Goal: Information Seeking & Learning: Learn about a topic

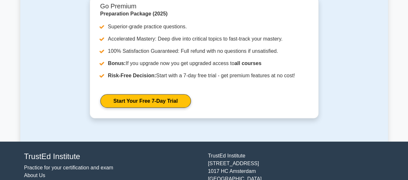
scroll to position [1955, 0]
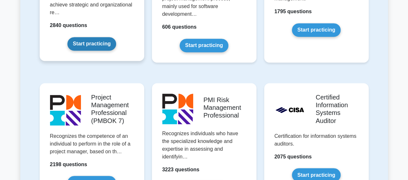
scroll to position [505, 0]
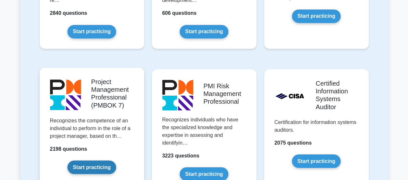
click at [80, 165] on link "Start practicing" at bounding box center [91, 167] width 49 height 14
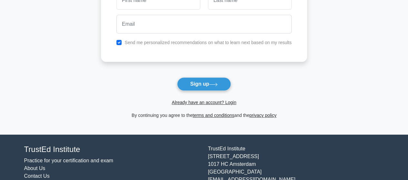
scroll to position [64, 0]
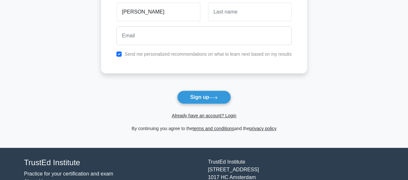
type input "abel"
click at [225, 11] on input "text" at bounding box center [249, 12] width 83 height 19
type input "memeh"
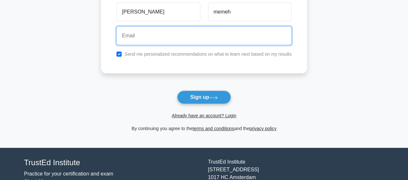
click at [156, 39] on input "email" at bounding box center [203, 35] width 175 height 19
type input "chmemeh@gmail.com"
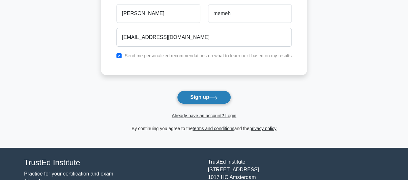
click at [215, 94] on button "Sign up" at bounding box center [204, 98] width 54 height 14
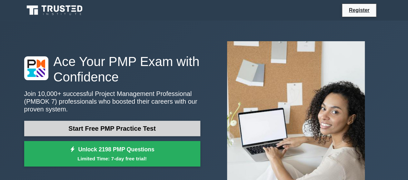
click at [122, 128] on link "Start Free PMP Practice Test" at bounding box center [112, 128] width 176 height 15
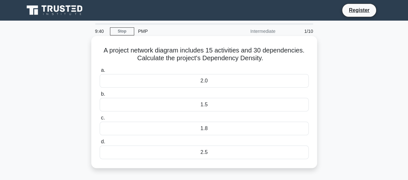
click at [127, 83] on div "2.0" at bounding box center [204, 81] width 209 height 14
click at [100, 72] on input "a. 2.0" at bounding box center [100, 70] width 0 height 4
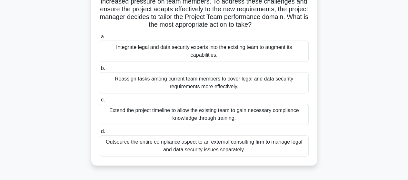
scroll to position [64, 0]
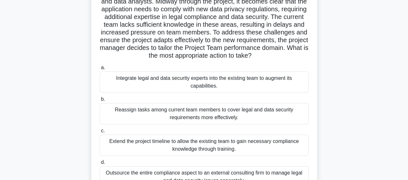
click at [198, 88] on div "Integrate legal and data security experts into the existing team to augment its…" at bounding box center [204, 82] width 209 height 21
click at [100, 70] on input "a. Integrate legal and data security experts into the existing team to augment …" at bounding box center [100, 68] width 0 height 4
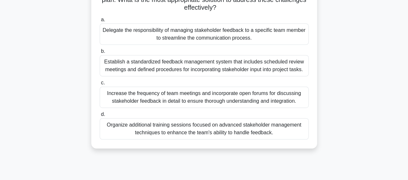
scroll to position [129, 0]
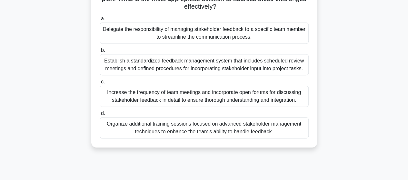
click at [184, 68] on div "Establish a standardized feedback management system that includes scheduled rev…" at bounding box center [204, 64] width 209 height 21
click at [100, 53] on input "b. Establish a standardized feedback management system that includes scheduled …" at bounding box center [100, 50] width 0 height 4
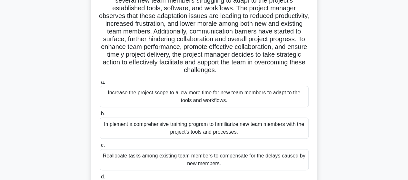
scroll to position [97, 0]
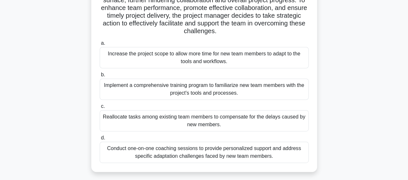
click at [216, 158] on div "Conduct one-on-one coaching sessions to provide personalized support and addres…" at bounding box center [204, 152] width 209 height 21
click at [100, 140] on input "d. Conduct one-on-one coaching sessions to provide personalized support and add…" at bounding box center [100, 138] width 0 height 4
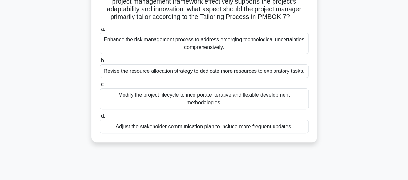
scroll to position [32, 0]
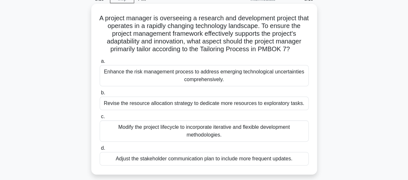
click at [190, 75] on div "Enhance the risk management process to address emerging technological uncertain…" at bounding box center [204, 75] width 209 height 21
click at [100, 63] on input "a. Enhance the risk management process to address emerging technological uncert…" at bounding box center [100, 61] width 0 height 4
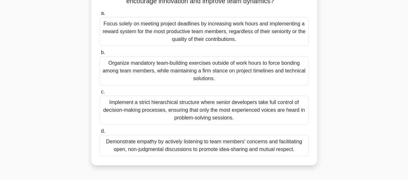
scroll to position [129, 0]
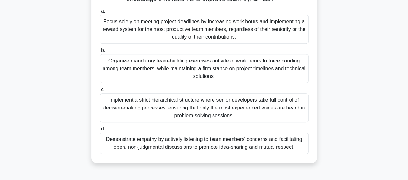
click at [212, 144] on div "Demonstrate empathy by actively listening to team members' concerns and facilit…" at bounding box center [204, 143] width 209 height 21
click at [100, 131] on input "d. Demonstrate empathy by actively listening to team members' concerns and faci…" at bounding box center [100, 129] width 0 height 4
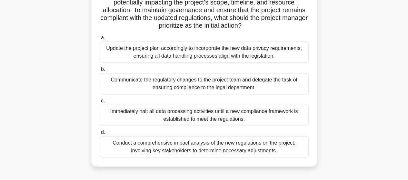
scroll to position [97, 0]
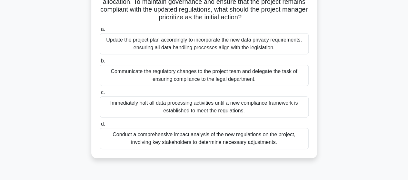
click at [212, 140] on div "Conduct a comprehensive impact analysis of the new regulations on the project, …" at bounding box center [204, 138] width 209 height 21
click at [100, 126] on input "d. Conduct a comprehensive impact analysis of the new regulations on the projec…" at bounding box center [100, 124] width 0 height 4
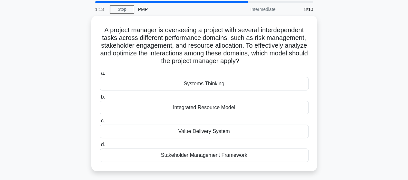
scroll to position [32, 0]
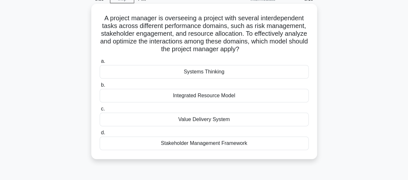
click at [203, 72] on div "Systems Thinking" at bounding box center [204, 72] width 209 height 14
click at [100, 63] on input "a. Systems Thinking" at bounding box center [100, 61] width 0 height 4
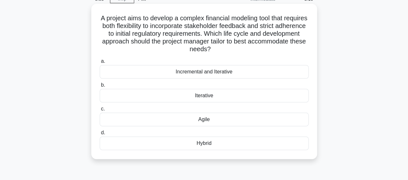
click at [206, 120] on div "Agile" at bounding box center [204, 120] width 209 height 14
click at [100, 111] on input "c. Agile" at bounding box center [100, 109] width 0 height 4
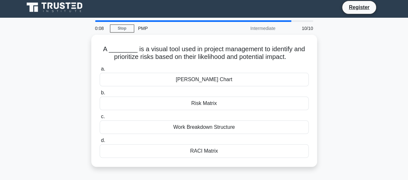
scroll to position [0, 0]
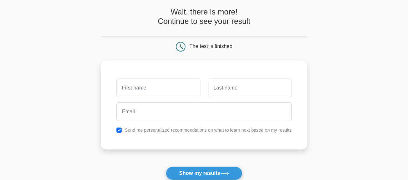
scroll to position [64, 0]
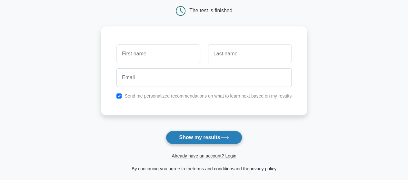
click at [197, 137] on button "Show my results" at bounding box center [204, 138] width 76 height 14
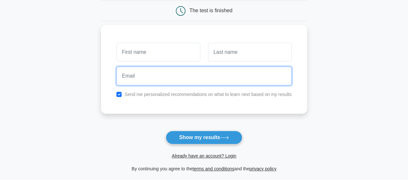
click at [210, 78] on input "email" at bounding box center [203, 76] width 175 height 19
click at [209, 78] on input "email" at bounding box center [203, 76] width 175 height 19
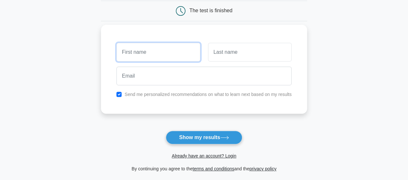
click at [142, 52] on input "text" at bounding box center [157, 52] width 83 height 19
type input "[PERSON_NAME]"
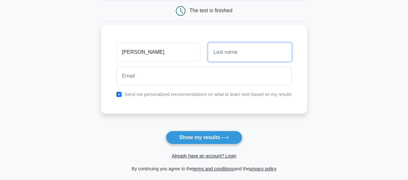
click at [216, 52] on input "text" at bounding box center [249, 52] width 83 height 19
type input "memeh"
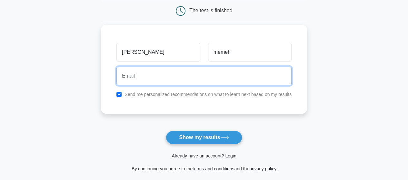
click at [146, 78] on input "email" at bounding box center [203, 76] width 175 height 19
type input "[EMAIL_ADDRESS][DOMAIN_NAME]"
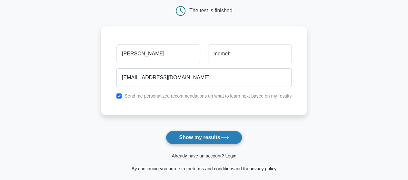
click at [210, 135] on button "Show my results" at bounding box center [204, 138] width 76 height 14
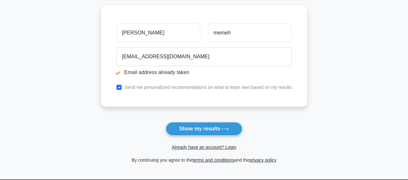
scroll to position [129, 0]
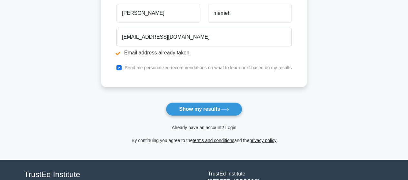
click at [200, 126] on link "Already have an account? Login" at bounding box center [203, 127] width 64 height 5
click at [199, 126] on link "Already have an account? Login" at bounding box center [203, 127] width 64 height 5
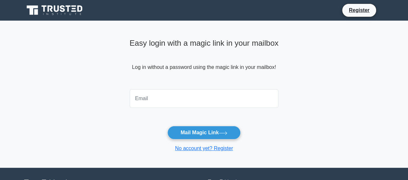
click at [144, 101] on input "email" at bounding box center [204, 98] width 149 height 19
type input "chmemeh@gmail.com"
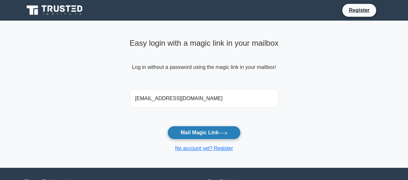
click at [192, 130] on button "Mail Magic Link" at bounding box center [203, 133] width 73 height 14
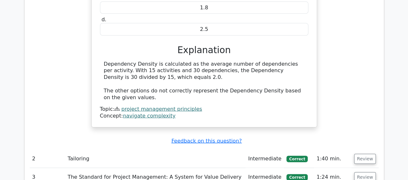
scroll to position [677, 0]
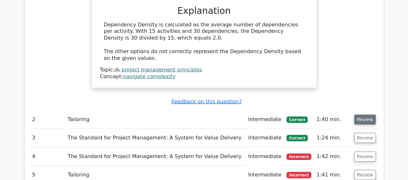
click at [362, 115] on button "Review" at bounding box center [365, 120] width 22 height 10
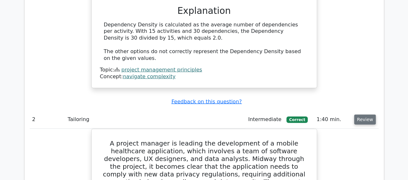
click at [362, 115] on button "Review" at bounding box center [365, 120] width 22 height 10
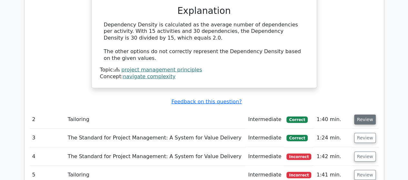
click at [361, 115] on button "Review" at bounding box center [365, 120] width 22 height 10
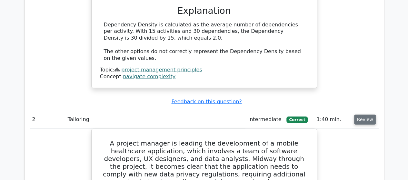
click at [361, 115] on button "Review" at bounding box center [365, 120] width 22 height 10
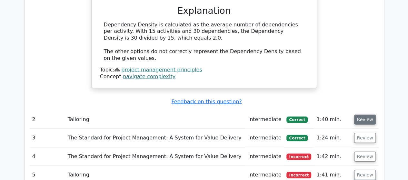
click at [361, 115] on button "Review" at bounding box center [365, 120] width 22 height 10
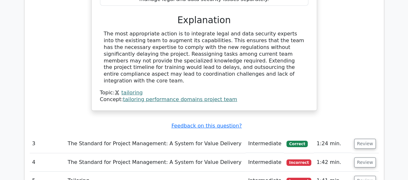
scroll to position [1031, 0]
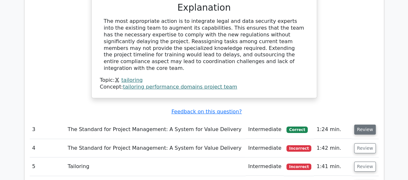
click at [361, 125] on button "Review" at bounding box center [365, 130] width 22 height 10
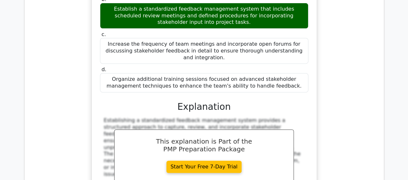
scroll to position [1353, 0]
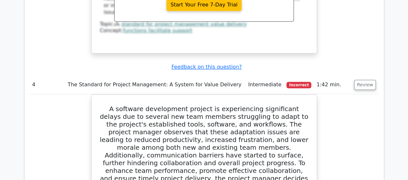
scroll to position [1514, 0]
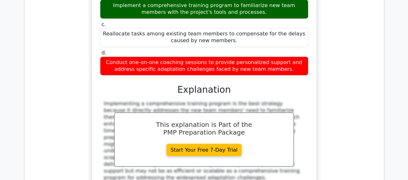
scroll to position [1740, 0]
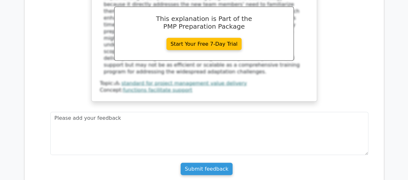
scroll to position [1836, 0]
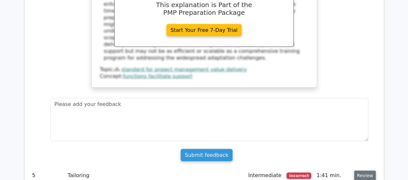
click at [361, 171] on button "Review" at bounding box center [365, 176] width 22 height 10
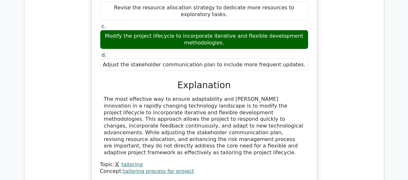
scroll to position [2126, 0]
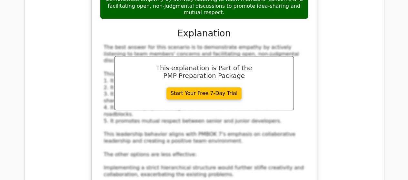
scroll to position [2610, 0]
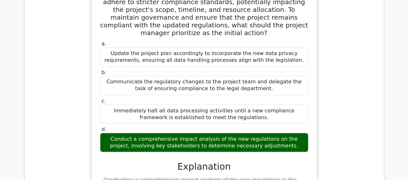
scroll to position [2996, 0]
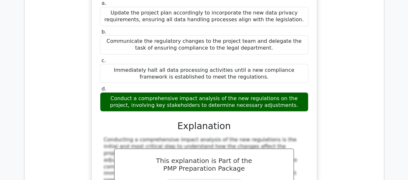
drag, startPoint x: 356, startPoint y: 93, endPoint x: 350, endPoint y: 97, distance: 8.0
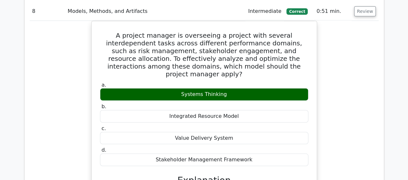
scroll to position [3254, 0]
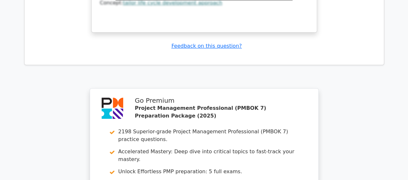
scroll to position [3802, 0]
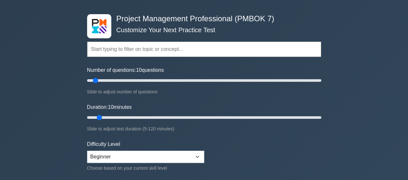
scroll to position [32, 0]
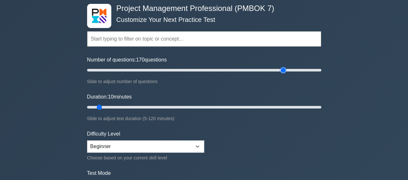
drag, startPoint x: 97, startPoint y: 70, endPoint x: 281, endPoint y: 70, distance: 184.0
type input "170"
click at [281, 70] on input "Number of questions: 170 questions" at bounding box center [204, 70] width 234 height 8
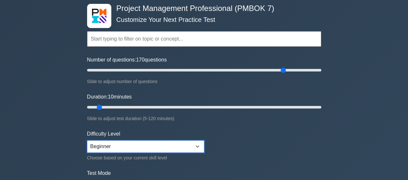
click at [197, 145] on select "Beginner Intermediate Expert" at bounding box center [145, 146] width 117 height 12
select select "expert"
click at [87, 140] on select "Beginner Intermediate Expert" at bounding box center [145, 146] width 117 height 12
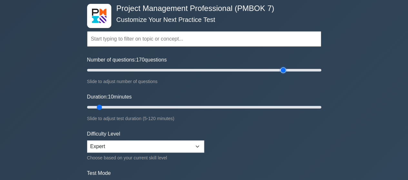
click at [281, 69] on input "Number of questions: 170 questions" at bounding box center [204, 70] width 234 height 8
drag, startPoint x: 289, startPoint y: 68, endPoint x: 309, endPoint y: 67, distance: 20.6
click at [303, 67] on input "Number of questions: 185 questions" at bounding box center [204, 70] width 234 height 8
click at [310, 67] on input "Number of questions: 195 questions" at bounding box center [204, 70] width 234 height 8
drag, startPoint x: 310, startPoint y: 67, endPoint x: 297, endPoint y: 70, distance: 13.1
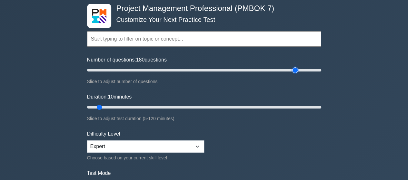
type input "180"
click at [297, 70] on input "Number of questions: 180 questions" at bounding box center [204, 70] width 234 height 8
drag, startPoint x: 100, startPoint y: 107, endPoint x: 314, endPoint y: 106, distance: 214.2
type input "120"
click at [314, 106] on input "Duration: 120 minutes" at bounding box center [204, 107] width 234 height 8
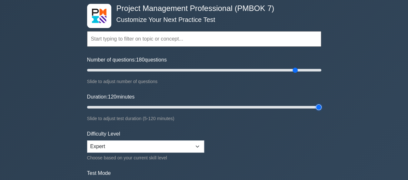
click at [314, 106] on input "Duration: 120 minutes" at bounding box center [204, 107] width 234 height 8
drag, startPoint x: 294, startPoint y: 69, endPoint x: 142, endPoint y: 69, distance: 152.4
type input "50"
click at [142, 69] on input "Number of questions: 50 questions" at bounding box center [204, 70] width 234 height 8
drag, startPoint x: 318, startPoint y: 106, endPoint x: 174, endPoint y: 104, distance: 143.4
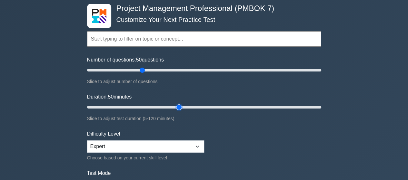
type input "50"
click at [174, 104] on input "Duration: 50 minutes" at bounding box center [204, 107] width 234 height 8
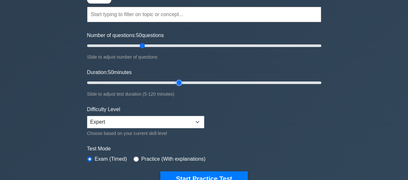
scroll to position [97, 0]
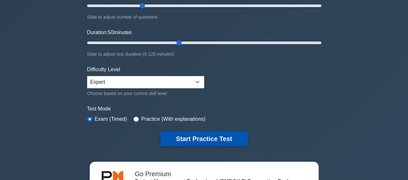
click at [215, 138] on button "Start Practice Test" at bounding box center [203, 138] width 87 height 15
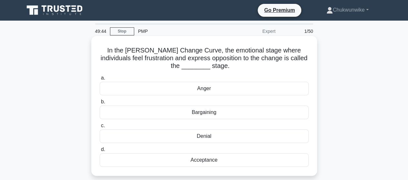
click at [203, 90] on div "Anger" at bounding box center [204, 89] width 209 height 14
click at [100, 80] on input "a. Anger" at bounding box center [100, 78] width 0 height 4
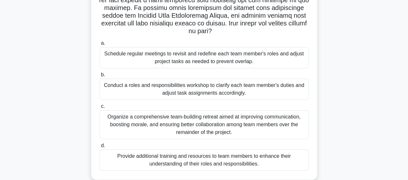
scroll to position [161, 0]
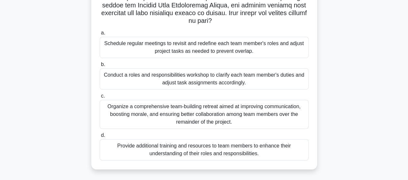
click at [207, 150] on div "Provide additional training and resources to team members to enhance their unde…" at bounding box center [204, 149] width 209 height 21
click at [100, 138] on input "d. Provide additional training and resources to team members to enhance their u…" at bounding box center [100, 135] width 0 height 4
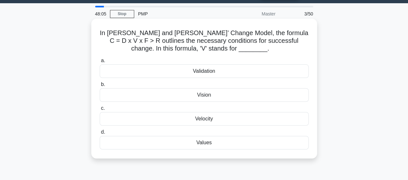
scroll to position [32, 0]
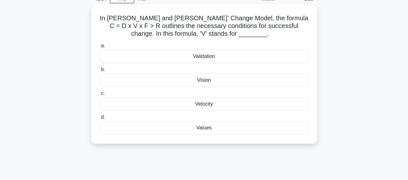
click at [201, 58] on div "Validation" at bounding box center [204, 57] width 209 height 14
click at [100, 48] on input "a. Validation" at bounding box center [100, 46] width 0 height 4
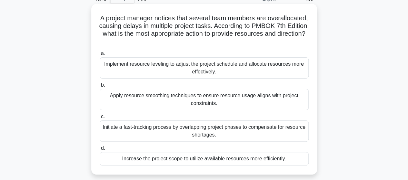
click at [202, 70] on div "Implement resource leveling to adjust the project schedule and allocate resourc…" at bounding box center [204, 67] width 209 height 21
click at [100, 56] on input "a. Implement resource leveling to adjust the project schedule and allocate reso…" at bounding box center [100, 54] width 0 height 4
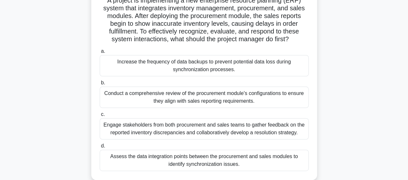
scroll to position [64, 0]
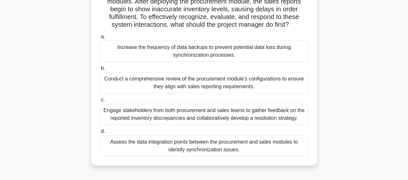
click at [210, 114] on div "Engage stakeholders from both procurement and sales teams to gather feedback on…" at bounding box center [204, 114] width 209 height 21
click at [100, 102] on input "c. Engage stakeholders from both procurement and sales teams to gather feedback…" at bounding box center [100, 100] width 0 height 4
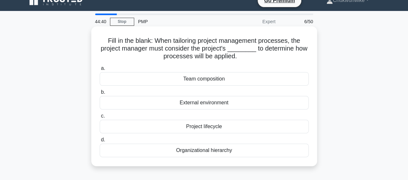
scroll to position [0, 0]
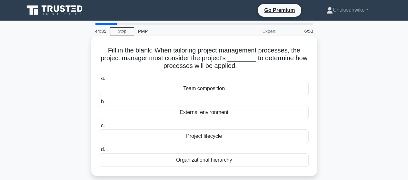
click at [214, 135] on div "Project lifecycle" at bounding box center [204, 137] width 209 height 14
click at [100, 128] on input "c. Project lifecycle" at bounding box center [100, 126] width 0 height 4
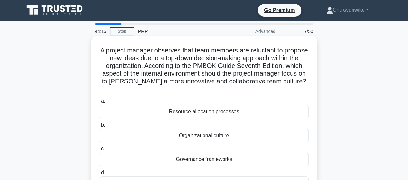
scroll to position [32, 0]
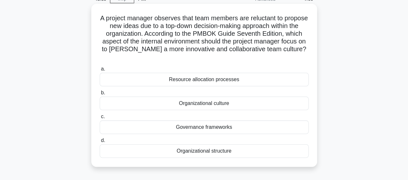
click at [202, 104] on div "Organizational culture" at bounding box center [204, 104] width 209 height 14
click at [100, 95] on input "b. Organizational culture" at bounding box center [100, 93] width 0 height 4
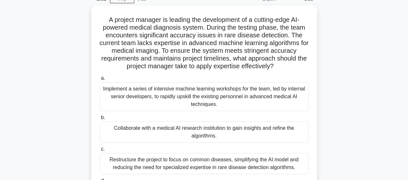
scroll to position [64, 0]
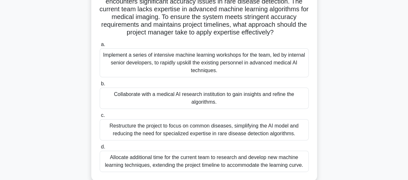
click at [212, 61] on div "Implement a series of intensive machine learning workshops for the team, led by…" at bounding box center [204, 62] width 209 height 29
click at [100, 47] on input "a. Implement a series of intensive machine learning workshops for the team, led…" at bounding box center [100, 45] width 0 height 4
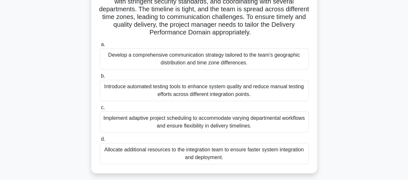
click at [208, 62] on div "Develop a comprehensive communication strategy tailored to the team's geographi…" at bounding box center [204, 58] width 209 height 21
click at [100, 47] on input "a. Develop a comprehensive communication strategy tailored to the team's geogra…" at bounding box center [100, 45] width 0 height 4
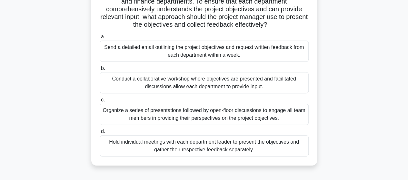
click at [196, 83] on div "Conduct a collaborative workshop where objectives are presented and facilitated…" at bounding box center [204, 82] width 209 height 21
click at [100, 71] on input "b. Conduct a collaborative workshop where objectives are presented and facilita…" at bounding box center [100, 68] width 0 height 4
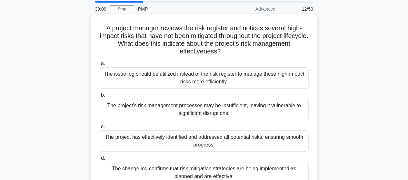
scroll to position [32, 0]
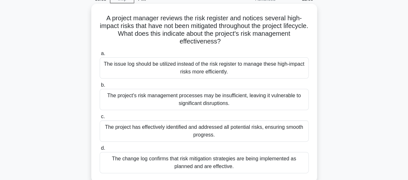
click at [203, 100] on div "The project's risk management processes may be insufficient, leaving it vulnera…" at bounding box center [204, 99] width 209 height 21
click at [100, 87] on input "b. The project's risk management processes may be insufficient, leaving it vuln…" at bounding box center [100, 85] width 0 height 4
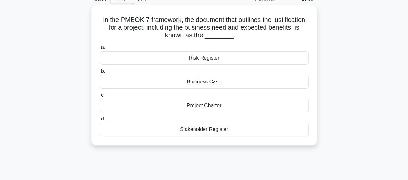
scroll to position [0, 0]
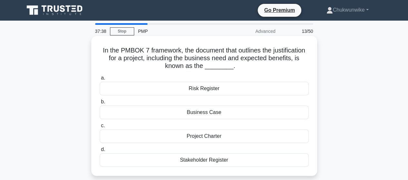
click at [199, 114] on div "Business Case" at bounding box center [204, 113] width 209 height 14
click at [100, 104] on input "b. Business Case" at bounding box center [100, 102] width 0 height 4
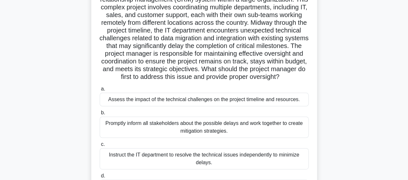
scroll to position [64, 0]
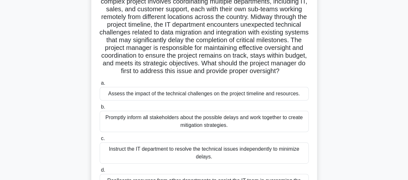
click at [208, 101] on div "Assess the impact of the technical challenges on the project timeline and resou…" at bounding box center [204, 94] width 209 height 14
click at [100, 85] on input "a. Assess the impact of the technical challenges on the project timeline and re…" at bounding box center [100, 83] width 0 height 4
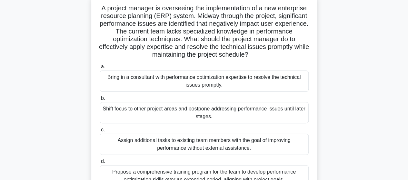
scroll to position [32, 0]
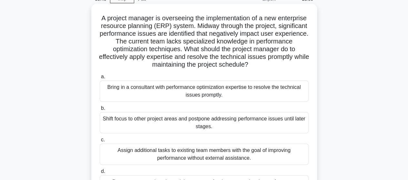
click at [202, 93] on div "Bring in a consultant with performance optimization expertise to resolve the te…" at bounding box center [204, 91] width 209 height 21
click at [100, 79] on input "a. Bring in a consultant with performance optimization expertise to resolve the…" at bounding box center [100, 77] width 0 height 4
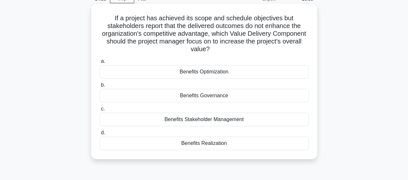
click at [197, 94] on div "Benefits Governance" at bounding box center [204, 96] width 209 height 14
click at [100, 87] on input "b. Benefits Governance" at bounding box center [100, 85] width 0 height 4
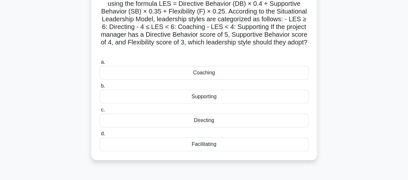
scroll to position [64, 0]
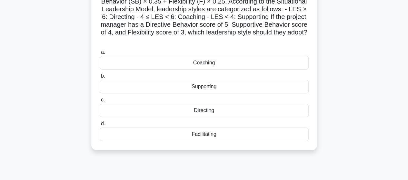
click at [202, 64] on div "Coaching" at bounding box center [204, 63] width 209 height 14
click at [100, 54] on input "a. Coaching" at bounding box center [100, 52] width 0 height 4
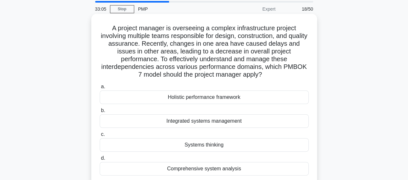
scroll to position [32, 0]
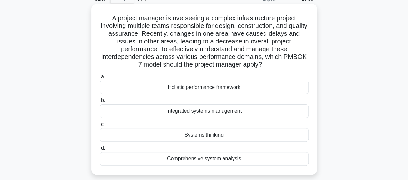
click at [204, 137] on div "Systems thinking" at bounding box center [204, 135] width 209 height 14
click at [100, 127] on input "c. Systems thinking" at bounding box center [100, 124] width 0 height 4
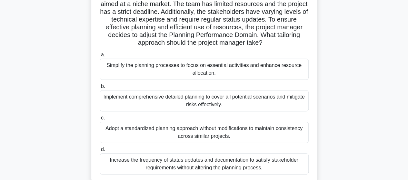
scroll to position [64, 0]
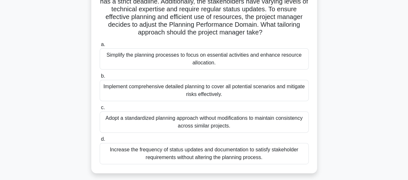
click at [195, 59] on div "Simplify the planning processes to focus on essential activities and enhance re…" at bounding box center [204, 58] width 209 height 21
click at [100, 47] on input "a. Simplify the planning processes to focus on essential activities and enhance…" at bounding box center [100, 45] width 0 height 4
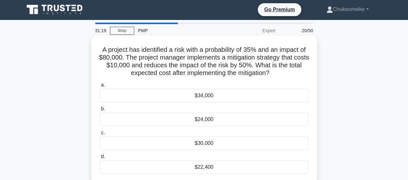
scroll to position [0, 0]
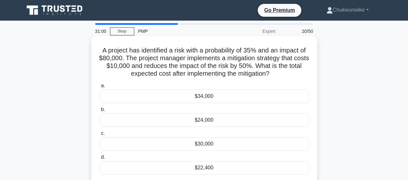
click at [198, 97] on div "$34,000" at bounding box center [204, 97] width 209 height 14
click at [100, 88] on input "a. $34,000" at bounding box center [100, 86] width 0 height 4
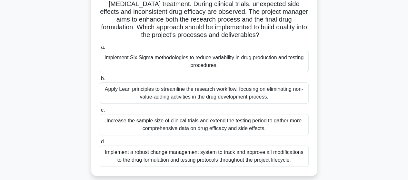
scroll to position [64, 0]
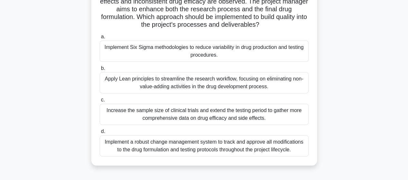
click at [196, 49] on div "Implement Six Sigma methodologies to reduce variability in drug production and …" at bounding box center [204, 51] width 209 height 21
click at [100, 39] on input "a. Implement Six Sigma methodologies to reduce variability in drug production a…" at bounding box center [100, 37] width 0 height 4
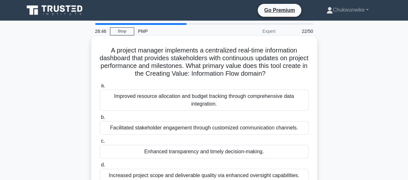
scroll to position [32, 0]
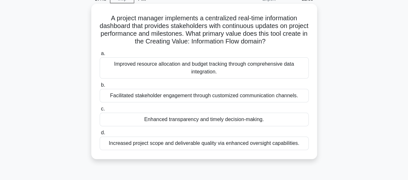
click at [207, 121] on div "Enhanced transparency and timely decision-making." at bounding box center [204, 120] width 209 height 14
click at [100, 111] on input "c. Enhanced transparency and timely decision-making." at bounding box center [100, 109] width 0 height 4
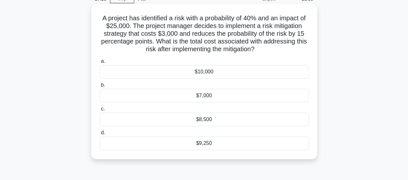
click at [204, 143] on div "$9,250" at bounding box center [204, 144] width 209 height 14
click at [100, 135] on input "d. $9,250" at bounding box center [100, 133] width 0 height 4
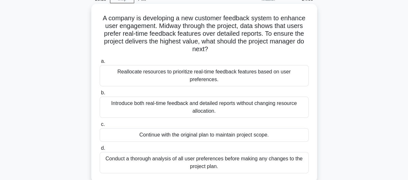
click at [206, 155] on div "Conduct a thorough analysis of all user preferences before making any changes t…" at bounding box center [204, 162] width 209 height 21
click at [100, 150] on input "d. Conduct a thorough analysis of all user preferences before making any change…" at bounding box center [100, 148] width 0 height 4
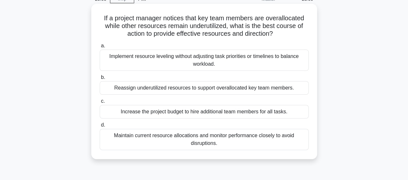
click at [202, 62] on div "Implement resource leveling without adjusting task priorities or timelines to b…" at bounding box center [204, 60] width 209 height 21
click at [100, 48] on input "a. Implement resource leveling without adjusting task priorities or timelines t…" at bounding box center [100, 46] width 0 height 4
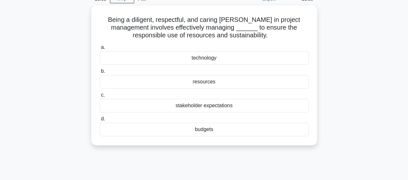
scroll to position [0, 0]
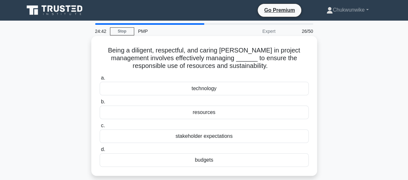
click at [210, 136] on div "stakeholder expectations" at bounding box center [204, 137] width 209 height 14
click at [100, 128] on input "c. stakeholder expectations" at bounding box center [100, 126] width 0 height 4
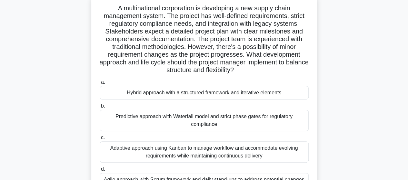
scroll to position [32, 0]
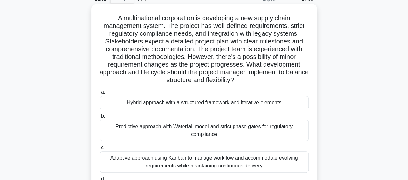
click at [198, 105] on div "Hybrid approach with a structured framework and iterative elements" at bounding box center [204, 103] width 209 height 14
click at [100, 94] on input "a. Hybrid approach with a structured framework and iterative elements" at bounding box center [100, 92] width 0 height 4
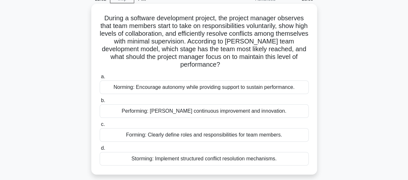
click at [186, 112] on div "Performing: Foster continuous improvement and innovation." at bounding box center [204, 111] width 209 height 14
click at [100, 103] on input "b. Performing: Foster continuous improvement and innovation." at bounding box center [100, 101] width 0 height 4
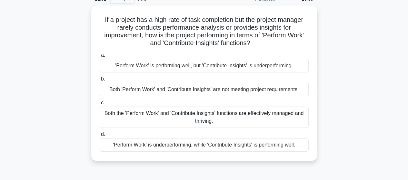
click at [186, 112] on div "Both the 'Perform Work' and 'Contribute Insights' functions are effectively man…" at bounding box center [204, 117] width 209 height 21
click at [100, 105] on input "c. Both the 'Perform Work' and 'Contribute Insights' functions are effectively …" at bounding box center [100, 103] width 0 height 4
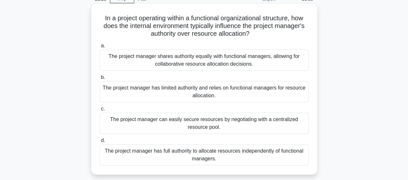
click at [195, 59] on div "The project manager shares authority equally with functional managers, allowing…" at bounding box center [204, 60] width 209 height 21
click at [100, 48] on input "a. The project manager shares authority equally with functional managers, allow…" at bounding box center [100, 46] width 0 height 4
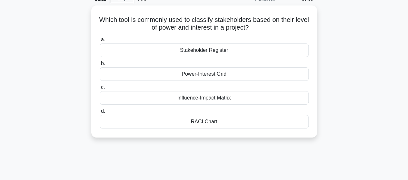
click at [195, 59] on div "a. Stakeholder Register b. Power-Interest Grid c. d." at bounding box center [204, 81] width 216 height 95
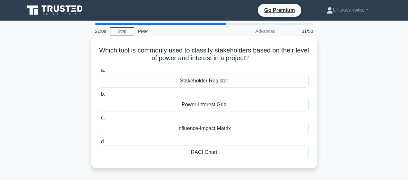
click at [206, 105] on div "Power-Interest Grid" at bounding box center [204, 105] width 209 height 14
click at [100, 96] on input "b. Power-Interest Grid" at bounding box center [100, 94] width 0 height 4
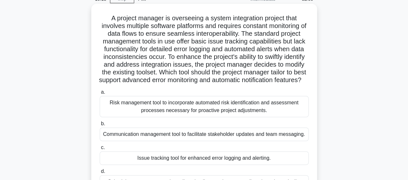
scroll to position [64, 0]
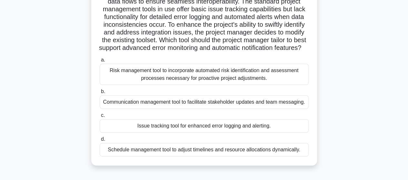
click at [207, 84] on div "Risk management tool to incorporate automated risk identification and assessmen…" at bounding box center [204, 74] width 209 height 21
click at [100, 62] on input "a. Risk management tool to incorporate automated risk identification and assess…" at bounding box center [100, 60] width 0 height 4
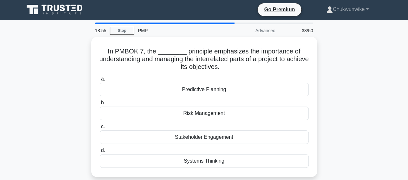
scroll to position [0, 0]
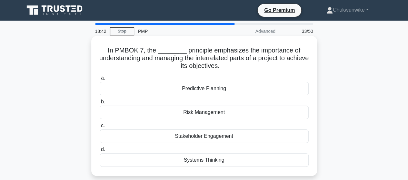
click at [204, 160] on div "Systems Thinking" at bounding box center [204, 160] width 209 height 14
click at [100, 152] on input "d. Systems Thinking" at bounding box center [100, 150] width 0 height 4
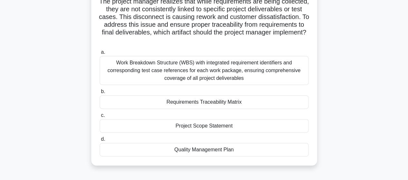
scroll to position [97, 0]
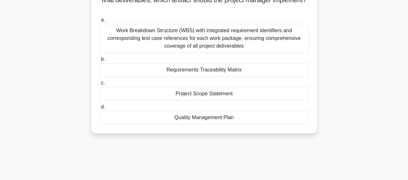
click at [199, 71] on div "Requirements Traceability Matrix" at bounding box center [204, 70] width 209 height 14
click at [100, 62] on input "b. Requirements Traceability Matrix" at bounding box center [100, 59] width 0 height 4
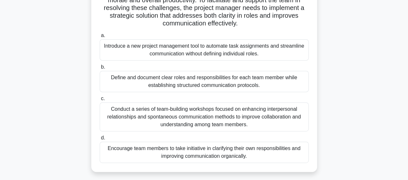
click at [205, 81] on div "Define and document clear roles and responsibilities for each team member while…" at bounding box center [204, 81] width 209 height 21
click at [100, 69] on input "b. Define and document clear roles and responsibilities for each team member wh…" at bounding box center [100, 67] width 0 height 4
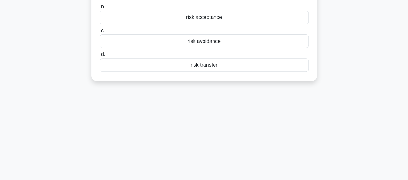
click at [205, 81] on div "Within the Uncertainty Performance Domain of PMBOK 7, the process of ________ i…" at bounding box center [203, 15] width 367 height 148
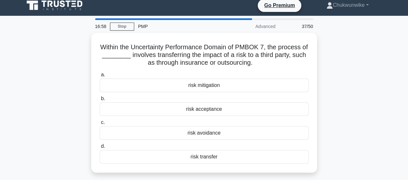
scroll to position [0, 0]
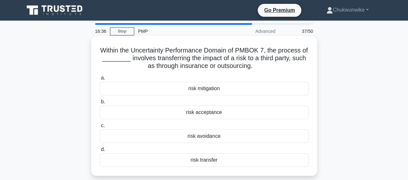
click at [237, 154] on div "risk transfer" at bounding box center [204, 160] width 209 height 14
click at [100, 152] on input "d. risk transfer" at bounding box center [100, 150] width 0 height 4
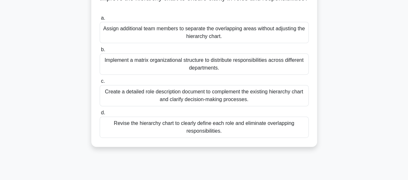
scroll to position [97, 0]
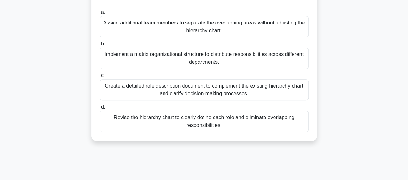
click at [215, 90] on div "Create a detailed role description document to complement the existing hierarch…" at bounding box center [204, 89] width 209 height 21
click at [100, 78] on input "c. Create a detailed role description document to complement the existing hiera…" at bounding box center [100, 75] width 0 height 4
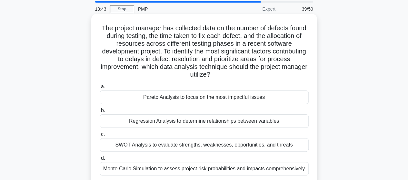
scroll to position [32, 0]
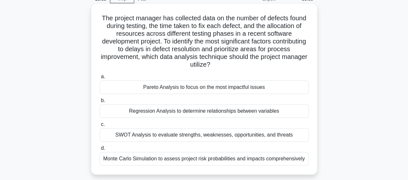
click at [213, 87] on div "Pareto Analysis to focus on the most impactful issues" at bounding box center [204, 88] width 209 height 14
click at [100, 79] on input "a. Pareto Analysis to focus on the most impactful issues" at bounding box center [100, 77] width 0 height 4
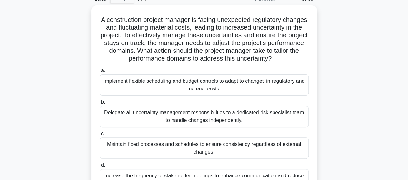
click at [213, 87] on div "Implement flexible scheduling and budget controls to adapt to changes in regula…" at bounding box center [204, 84] width 209 height 21
click at [100, 73] on input "a. Implement flexible scheduling and budget controls to adapt to changes in reg…" at bounding box center [100, 71] width 0 height 4
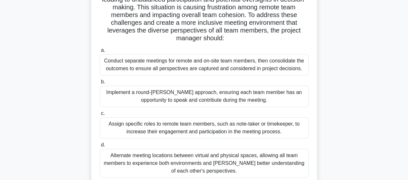
scroll to position [97, 0]
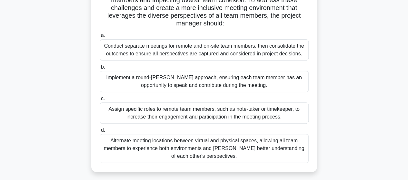
click at [201, 145] on div "Alternate meeting locations between virtual and physical spaces, allowing all t…" at bounding box center [204, 148] width 209 height 29
click at [100, 132] on input "d. Alternate meeting locations between virtual and physical spaces, allowing al…" at bounding box center [100, 130] width 0 height 4
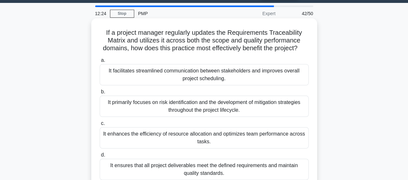
scroll to position [32, 0]
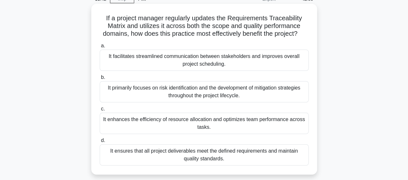
click at [203, 129] on div "It enhances the efficiency of resource allocation and optimizes team performanc…" at bounding box center [204, 123] width 209 height 21
click at [100, 111] on input "c. It enhances the efficiency of resource allocation and optimizes team perform…" at bounding box center [100, 109] width 0 height 4
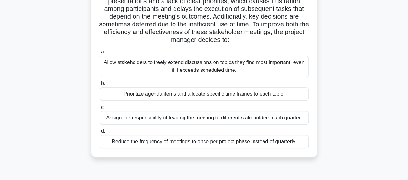
scroll to position [97, 0]
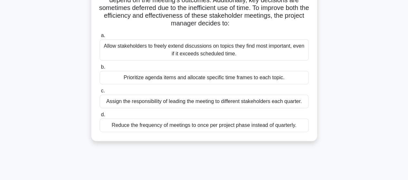
click at [195, 77] on div "Prioritize agenda items and allocate specific time frames to each topic." at bounding box center [204, 78] width 209 height 14
click at [100, 69] on input "b. Prioritize agenda items and allocate specific time frames to each topic." at bounding box center [100, 67] width 0 height 4
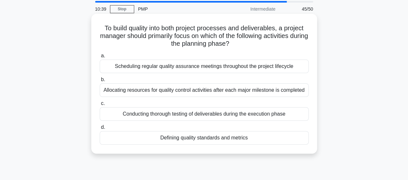
scroll to position [32, 0]
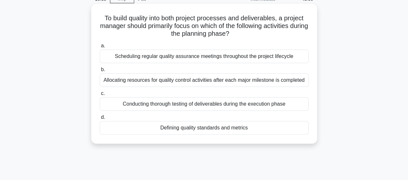
click at [202, 127] on div "Defining quality standards and metrics" at bounding box center [204, 128] width 209 height 14
click at [100, 120] on input "d. Defining quality standards and metrics" at bounding box center [100, 117] width 0 height 4
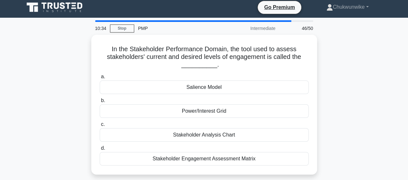
scroll to position [0, 0]
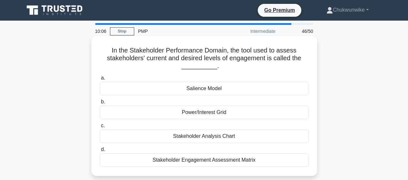
click at [202, 91] on div "Salience Model" at bounding box center [204, 89] width 209 height 14
click at [100, 80] on input "a. Salience Model" at bounding box center [100, 78] width 0 height 4
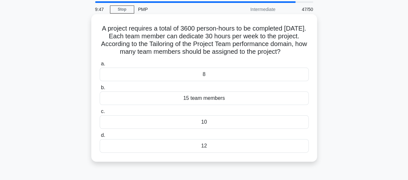
scroll to position [32, 0]
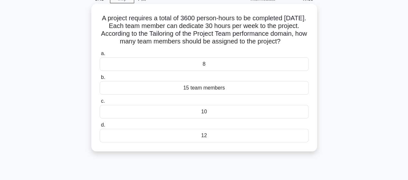
click at [200, 95] on div "15 team members" at bounding box center [204, 88] width 209 height 14
click at [100, 80] on input "b. 15 team members" at bounding box center [100, 77] width 0 height 4
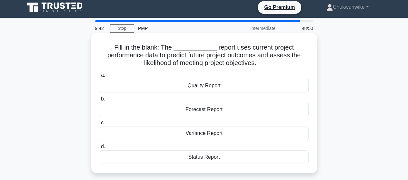
scroll to position [0, 0]
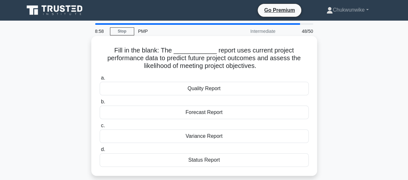
click at [204, 115] on div "Forecast Report" at bounding box center [204, 113] width 209 height 14
click at [100, 104] on input "b. Forecast Report" at bounding box center [100, 102] width 0 height 4
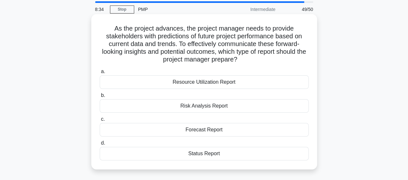
scroll to position [32, 0]
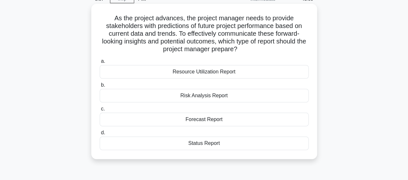
click at [207, 120] on div "Forecast Report" at bounding box center [204, 120] width 209 height 14
click at [100, 111] on input "c. Forecast Report" at bounding box center [100, 109] width 0 height 4
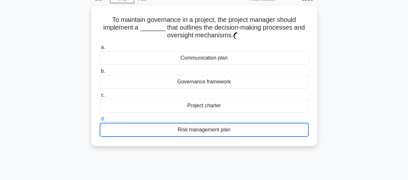
scroll to position [0, 0]
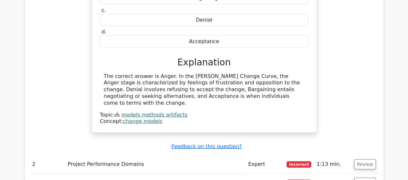
scroll to position [644, 0]
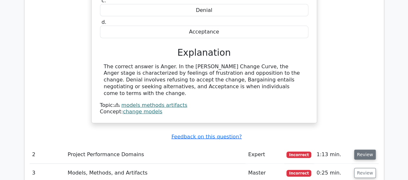
click at [360, 150] on button "Review" at bounding box center [365, 155] width 22 height 10
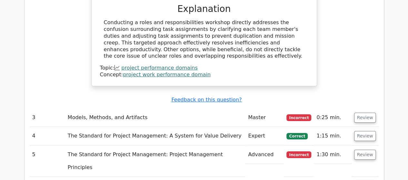
scroll to position [1095, 0]
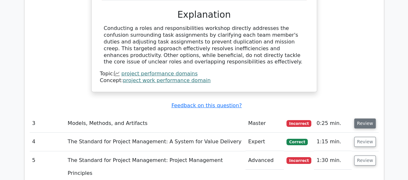
click at [363, 119] on button "Review" at bounding box center [365, 124] width 22 height 10
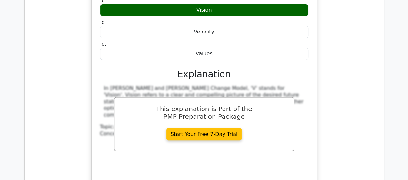
scroll to position [1353, 0]
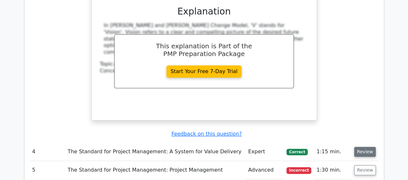
click at [363, 147] on button "Review" at bounding box center [365, 152] width 22 height 10
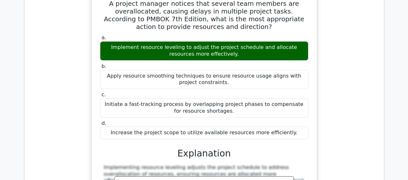
scroll to position [1611, 0]
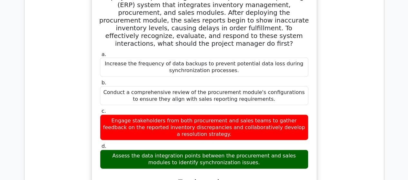
scroll to position [1869, 0]
